Goal: Task Accomplishment & Management: Use online tool/utility

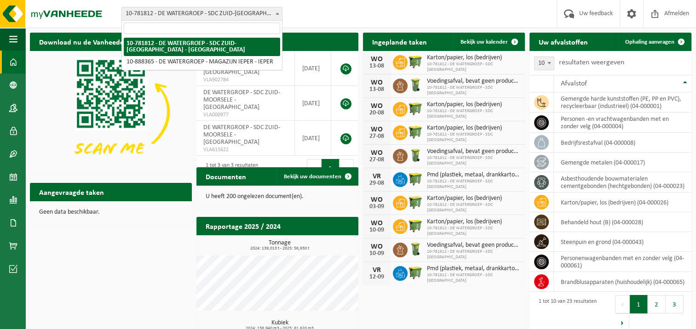
click at [276, 15] on span at bounding box center [277, 13] width 9 height 12
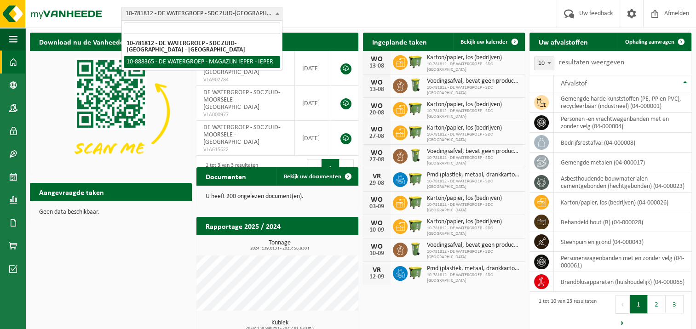
select select "113473"
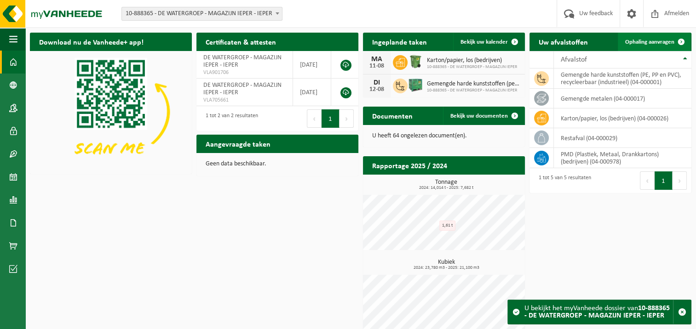
click at [651, 40] on span "Ophaling aanvragen" at bounding box center [649, 42] width 49 height 6
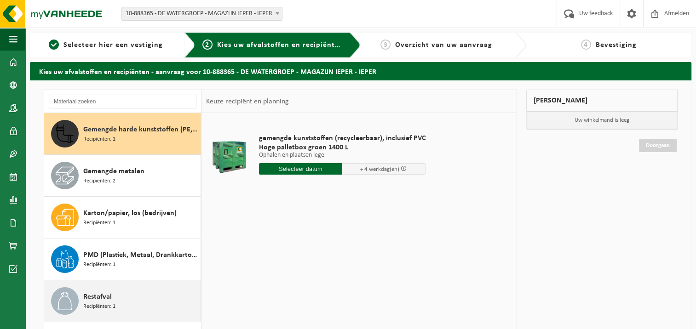
click at [96, 300] on span "Restafval" at bounding box center [97, 297] width 29 height 11
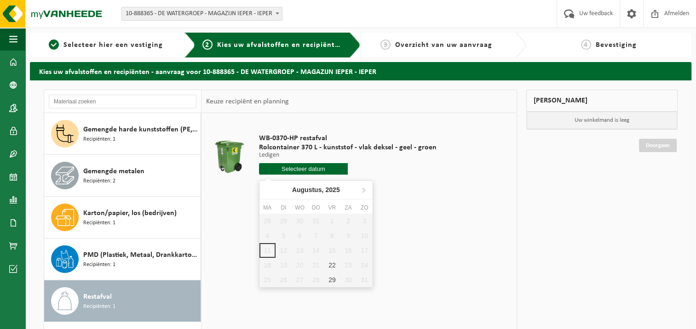
click at [276, 169] on input "text" at bounding box center [303, 168] width 89 height 11
click at [329, 249] on div "28 29 30 31 1 2 3 4 5 6 7 8 9 10 11 12 13 14 15 16 17 18 19 20 21 22 23 24 25 2…" at bounding box center [315, 251] width 113 height 74
click at [333, 251] on div "28 29 30 31 1 2 3 4 5 6 7 8 9 10 11 12 13 14 15 16 17 18 19 20 21 22 23 24 25 2…" at bounding box center [315, 251] width 113 height 74
click at [316, 250] on div "28 29 30 31 1 2 3 4 5 6 7 8 9 10 11 12 13 14 15 16 17 18 19 20 21 22 23 24 25 2…" at bounding box center [315, 251] width 113 height 74
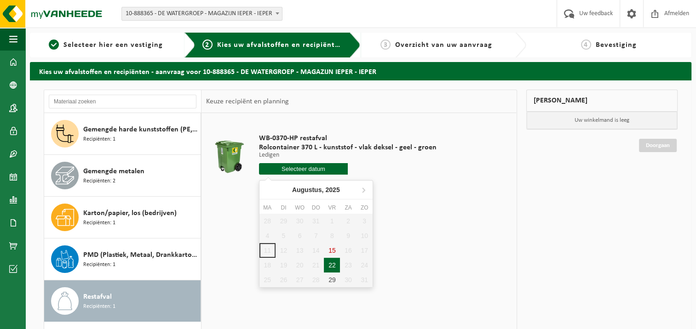
click at [334, 261] on div "22" at bounding box center [332, 265] width 16 height 15
type input "Van 2025-08-22"
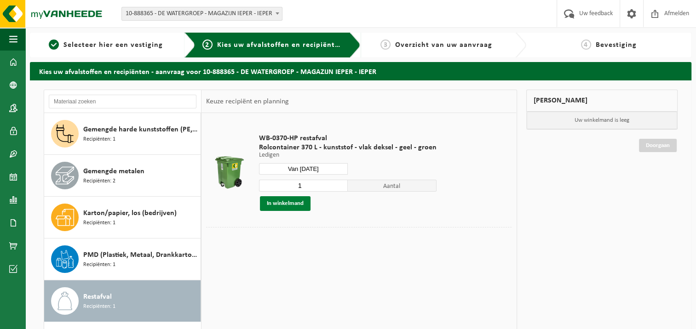
click at [288, 209] on button "In winkelmand" at bounding box center [285, 203] width 51 height 15
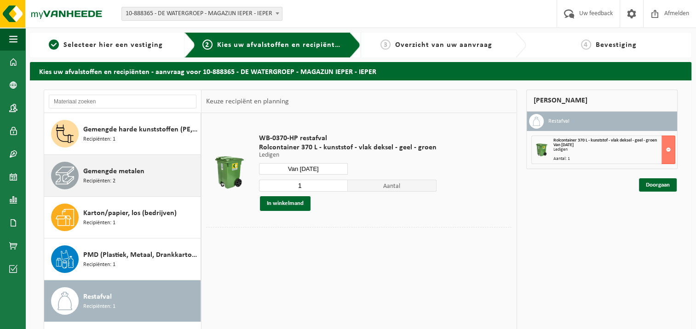
click at [101, 177] on span "Recipiënten: 2" at bounding box center [99, 181] width 32 height 9
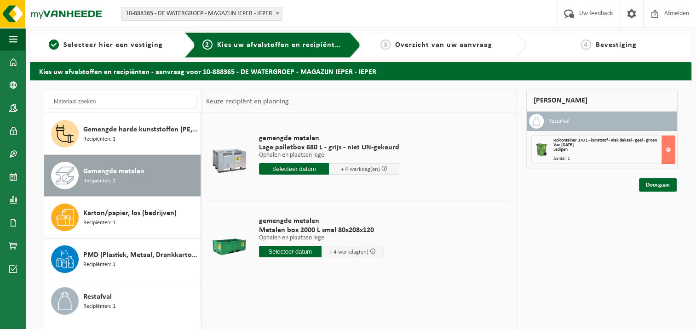
click at [286, 250] on input "text" at bounding box center [290, 251] width 63 height 11
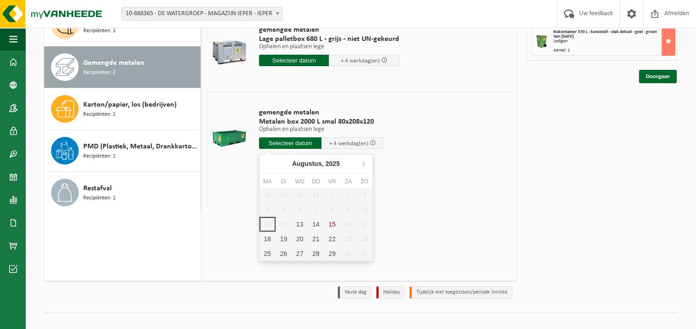
scroll to position [120, 0]
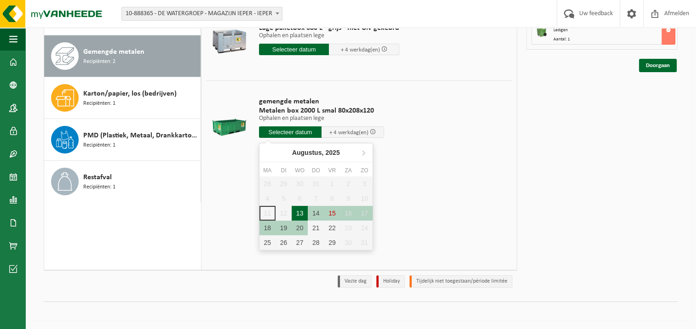
click at [299, 213] on div "13" at bounding box center [300, 213] width 16 height 15
type input "Van 2025-08-13"
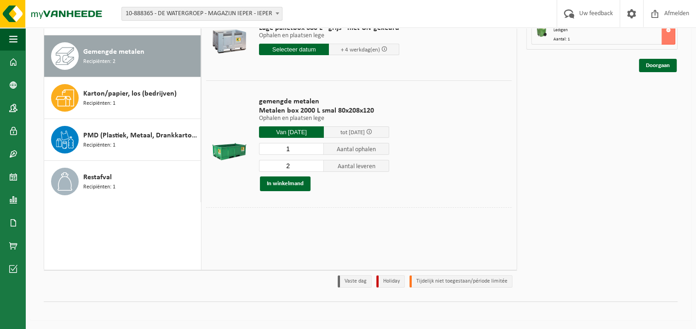
type input "1"
click at [318, 151] on input "1" at bounding box center [291, 149] width 65 height 12
type input "1"
click at [317, 167] on input "1" at bounding box center [291, 166] width 65 height 12
click at [281, 186] on button "In winkelmand" at bounding box center [285, 184] width 51 height 15
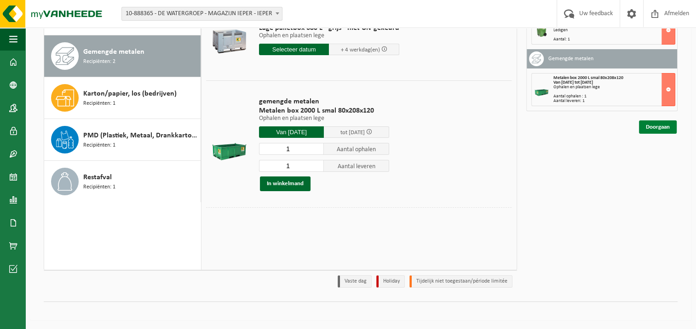
click at [647, 128] on link "Doorgaan" at bounding box center [658, 127] width 38 height 13
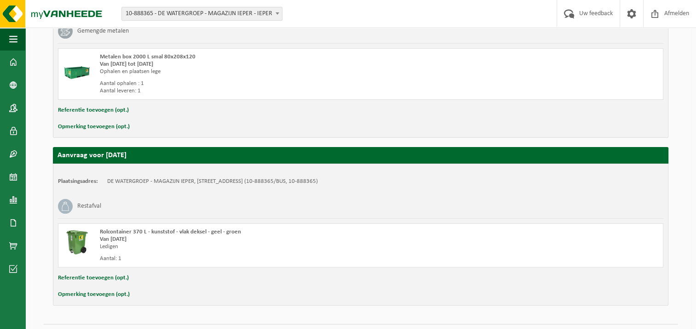
scroll to position [235, 0]
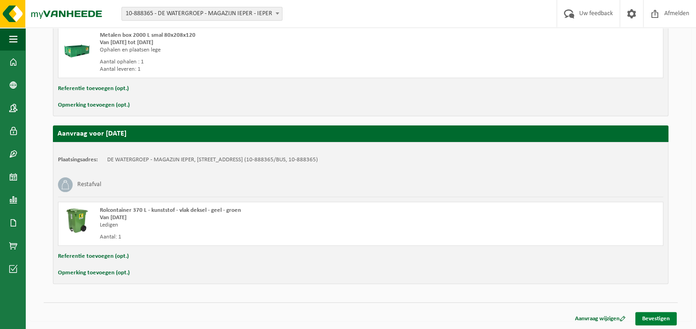
click at [659, 316] on link "Bevestigen" at bounding box center [655, 318] width 41 height 13
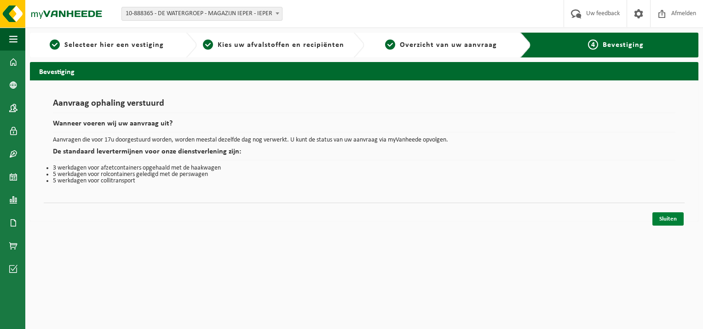
click at [669, 215] on link "Sluiten" at bounding box center [667, 219] width 31 height 13
